Goal: Register for event/course

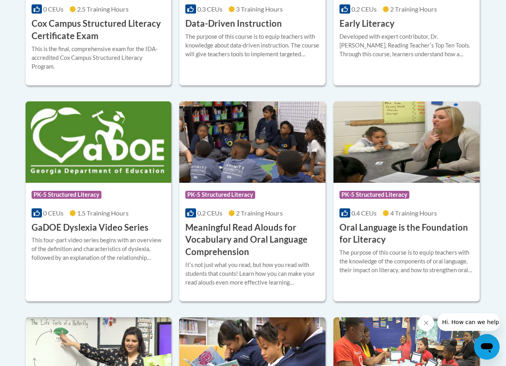
scroll to position [476, 0]
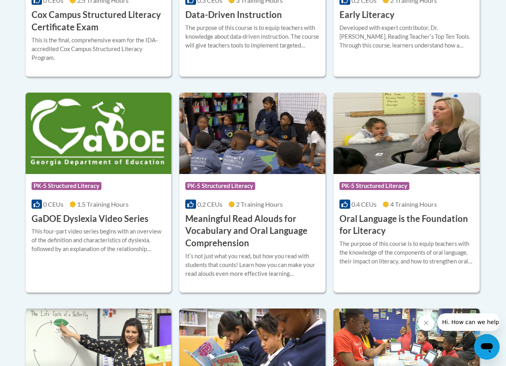
click at [369, 224] on h3 "Oral Language is the Foundation for Literacy" at bounding box center [406, 225] width 134 height 25
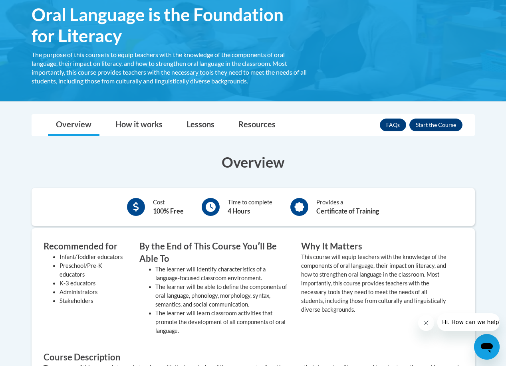
scroll to position [40, 0]
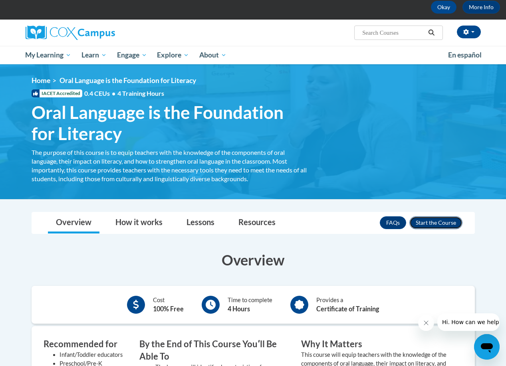
click at [443, 223] on button "Enroll" at bounding box center [435, 222] width 53 height 13
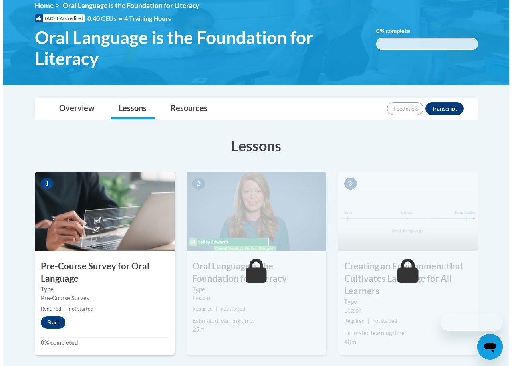
scroll to position [120, 0]
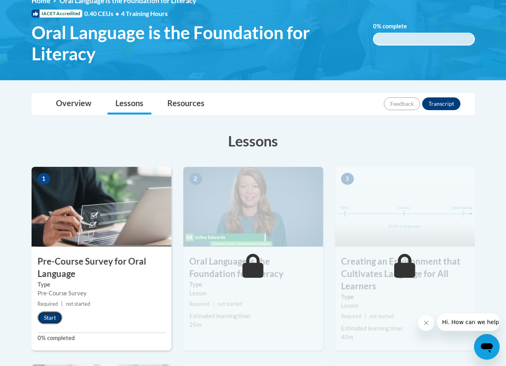
click at [57, 319] on button "Start" at bounding box center [50, 318] width 25 height 13
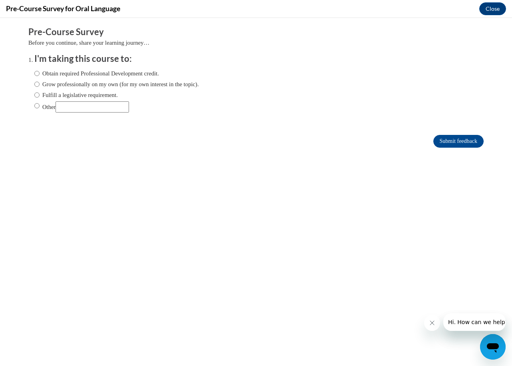
scroll to position [0, 0]
click at [34, 73] on input "Obtain required Professional Development credit." at bounding box center [36, 73] width 5 height 9
radio input "true"
click at [465, 143] on input "Submit feedback" at bounding box center [458, 141] width 50 height 13
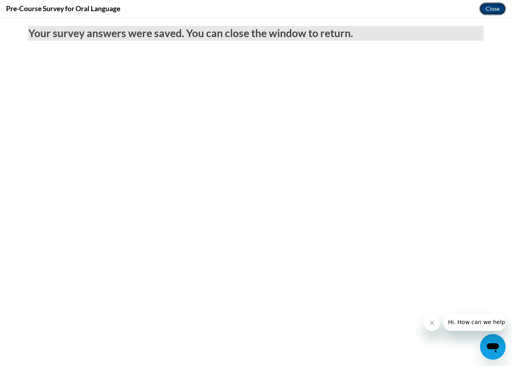
click at [486, 13] on button "Close" at bounding box center [492, 8] width 27 height 13
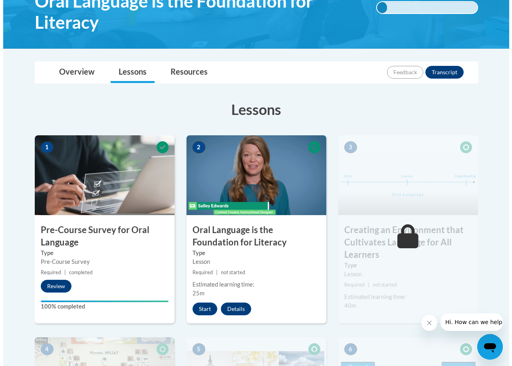
scroll to position [200, 0]
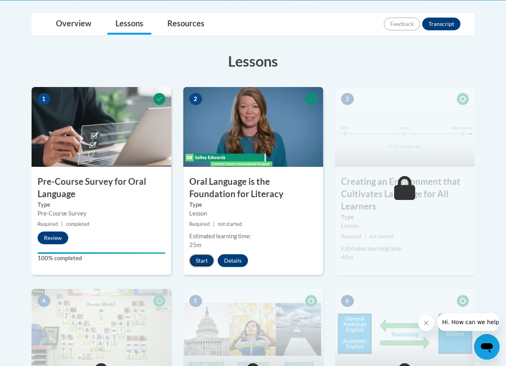
click at [202, 258] on button "Start" at bounding box center [201, 260] width 25 height 13
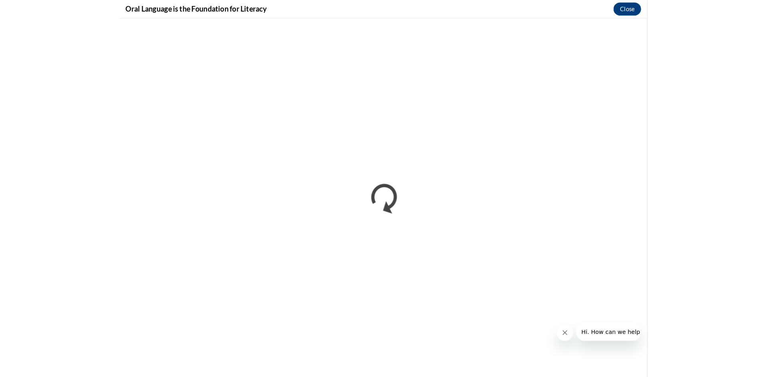
scroll to position [0, 0]
